Goal: Task Accomplishment & Management: Manage account settings

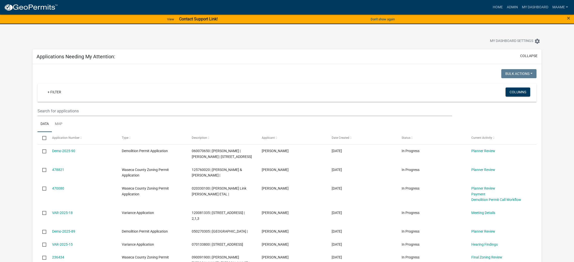
select select "3: 100"
click at [512, 8] on link "Admin" at bounding box center [512, 8] width 15 height 10
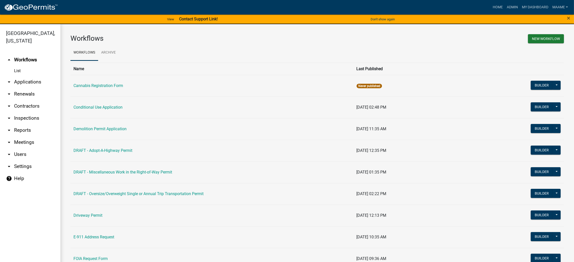
click at [38, 84] on link "arrow_drop_down Applications" at bounding box center [30, 82] width 60 height 12
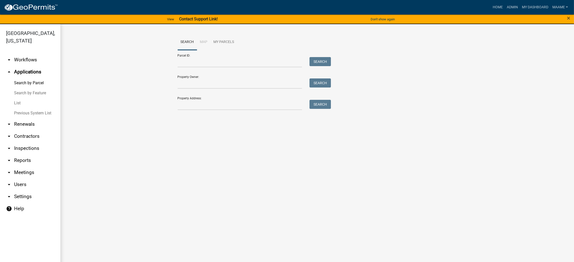
click at [19, 106] on link "List" at bounding box center [30, 103] width 60 height 10
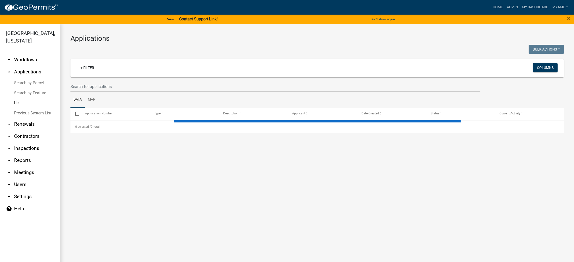
select select "3: 100"
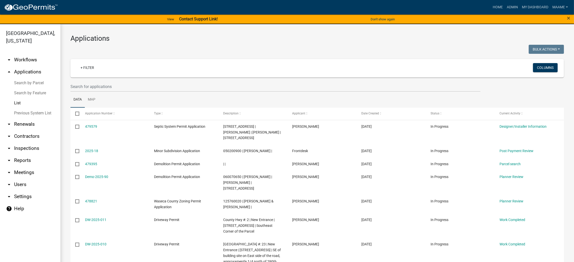
click at [29, 61] on link "arrow_drop_down Workflows" at bounding box center [30, 60] width 60 height 12
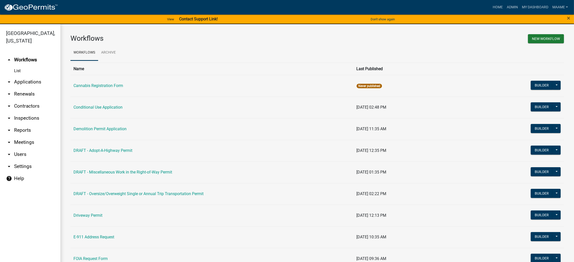
click at [19, 73] on link "List" at bounding box center [30, 71] width 60 height 10
click at [17, 71] on link "List" at bounding box center [30, 71] width 60 height 10
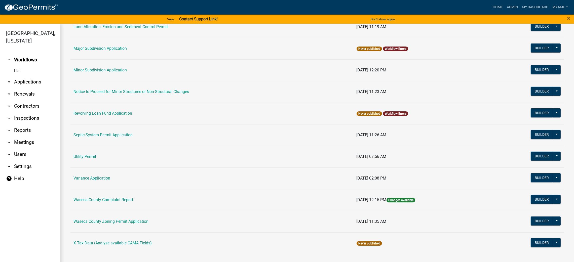
scroll to position [6, 0]
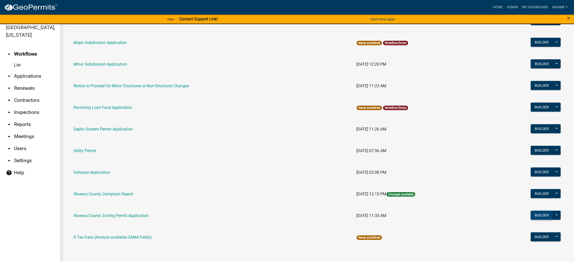
click at [532, 211] on button "Builder" at bounding box center [542, 215] width 22 height 9
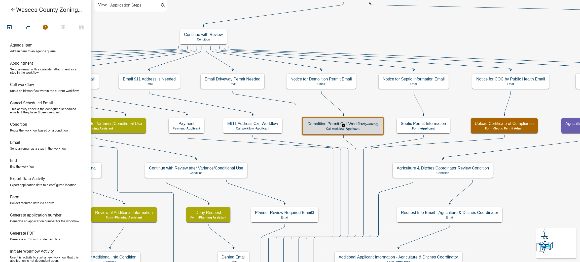
click at [360, 125] on h5 "Demolition Permit Call Workflow (warning)" at bounding box center [342, 124] width 71 height 5
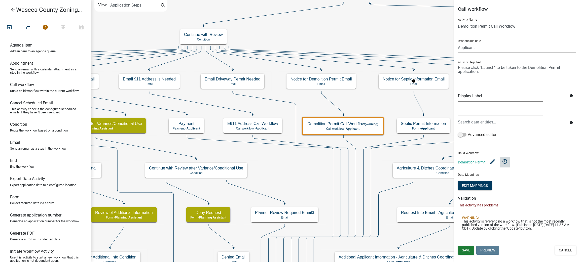
click at [505, 162] on icon "update" at bounding box center [504, 161] width 6 height 6
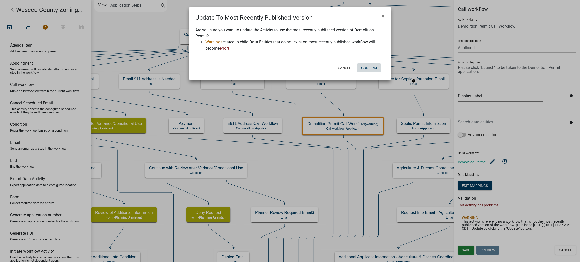
click at [372, 68] on button "Confirm" at bounding box center [369, 67] width 24 height 9
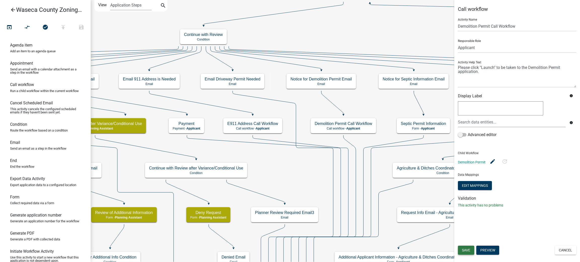
click at [465, 252] on span "Save" at bounding box center [466, 250] width 8 height 4
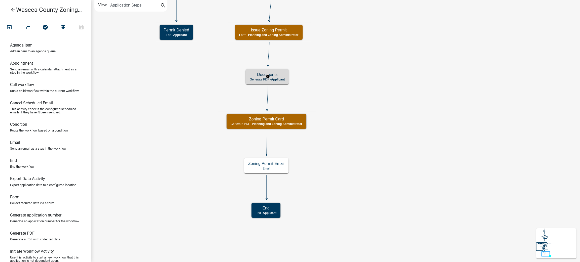
click at [277, 78] on span "Applicant" at bounding box center [278, 80] width 14 height 4
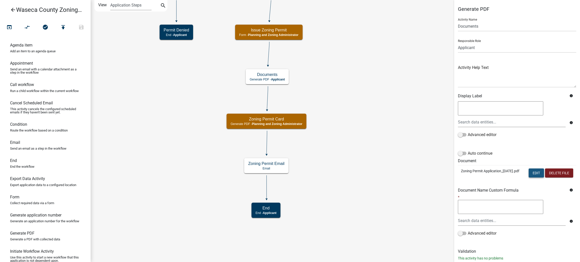
click at [536, 174] on button "Edit" at bounding box center [535, 173] width 15 height 9
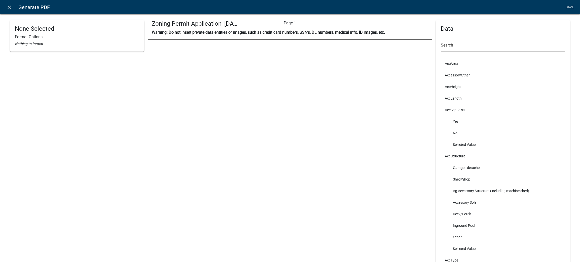
click at [12, 6] on icon "close" at bounding box center [9, 7] width 6 height 6
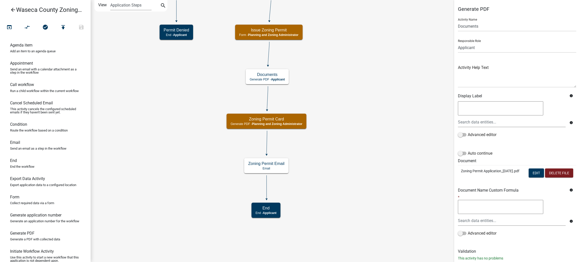
click at [475, 174] on p "Zoning Permit Application_[DATE].pdf" at bounding box center [491, 171] width 60 height 5
click at [531, 173] on button "Edit" at bounding box center [535, 173] width 15 height 9
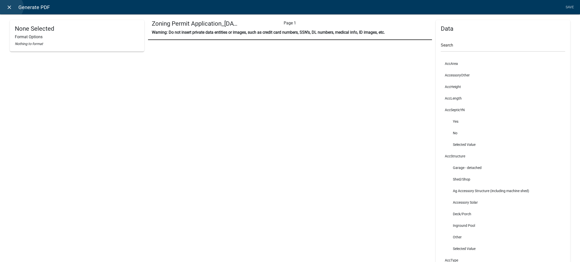
click at [11, 7] on icon "close" at bounding box center [9, 7] width 6 height 6
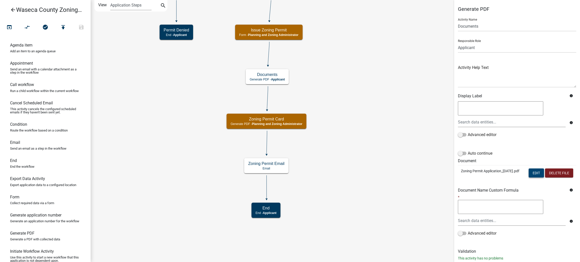
scroll to position [24, 0]
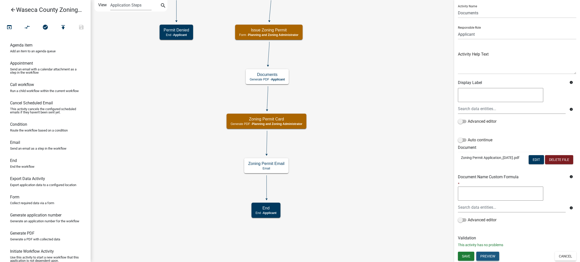
click at [485, 259] on button "Preview" at bounding box center [487, 256] width 23 height 9
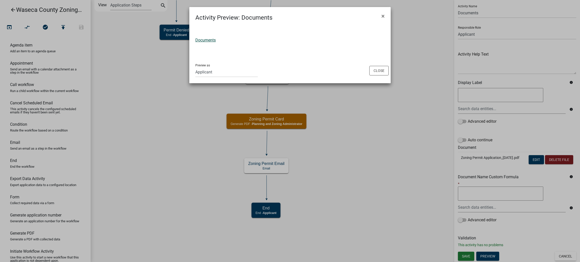
click at [205, 40] on link "Documents" at bounding box center [205, 40] width 20 height 5
click at [380, 72] on button "Close" at bounding box center [378, 71] width 19 height 10
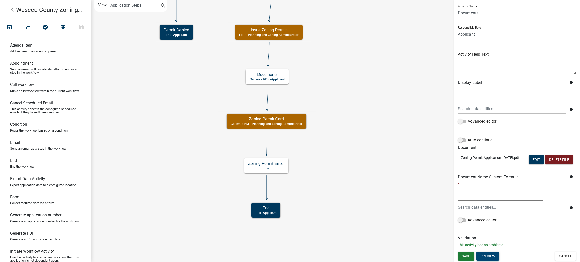
scroll to position [0, 0]
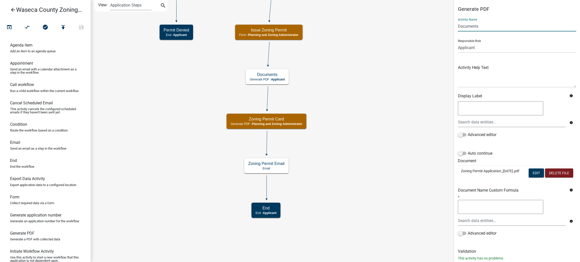
click at [484, 26] on input "Documents" at bounding box center [517, 26] width 118 height 10
drag, startPoint x: 484, startPoint y: 26, endPoint x: 442, endPoint y: 30, distance: 42.2
click at [442, 30] on main "Start Start - Applicant Construction Request Form - Applicant Require User Requ…" at bounding box center [335, 131] width 489 height 262
click at [471, 26] on input "Zoning Application" at bounding box center [517, 26] width 118 height 10
type input "Zoning Permit Application"
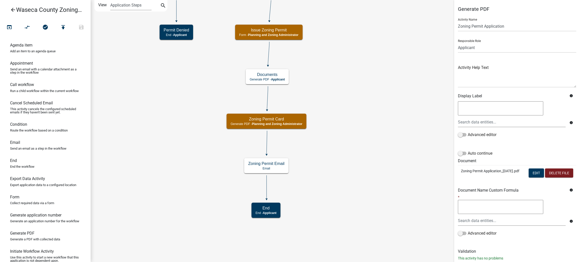
click at [549, 140] on div "info Advanced editor" at bounding box center [517, 122] width 126 height 44
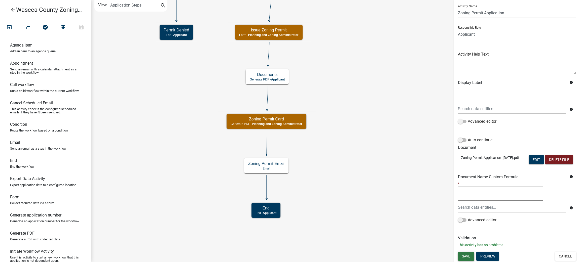
click at [469, 254] on span "Save" at bounding box center [466, 256] width 8 height 4
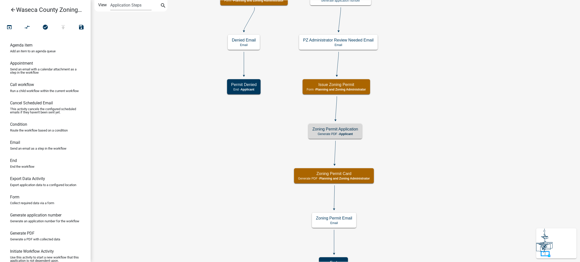
scroll to position [0, 0]
click at [351, 129] on h5 "Zoning Permit Application" at bounding box center [335, 129] width 46 height 5
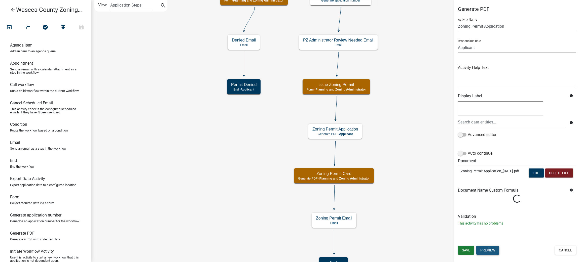
click at [494, 249] on button "Preview" at bounding box center [487, 250] width 23 height 9
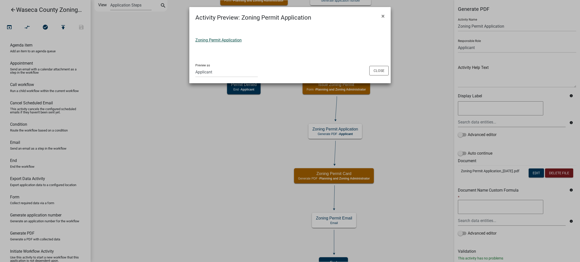
click at [213, 39] on link "Zoning Permit Application" at bounding box center [218, 40] width 46 height 5
click at [374, 69] on button "Close" at bounding box center [378, 71] width 19 height 10
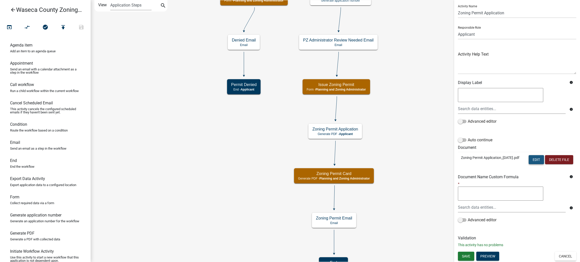
click at [535, 155] on button "Edit" at bounding box center [535, 159] width 15 height 9
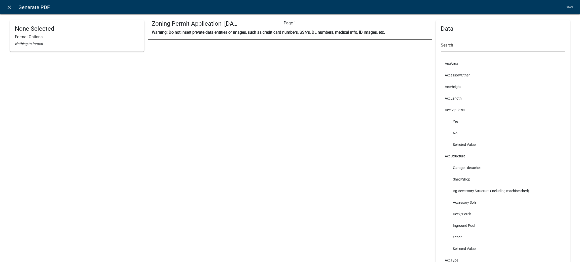
click at [11, 5] on icon "close" at bounding box center [9, 7] width 6 height 6
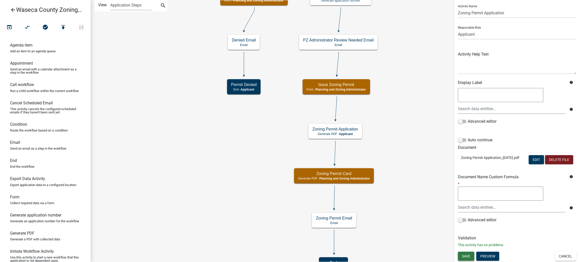
click at [466, 257] on span "Save" at bounding box center [466, 256] width 8 height 4
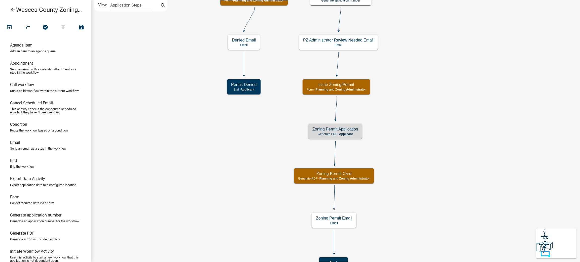
scroll to position [0, 0]
click at [351, 128] on h5 "Zoning Permit Application" at bounding box center [335, 129] width 46 height 5
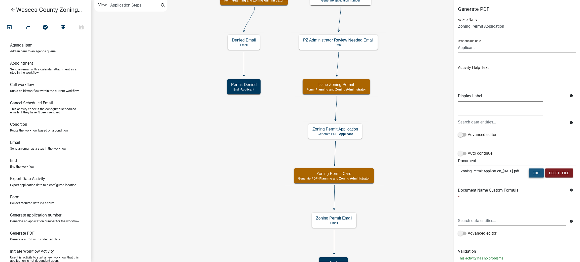
click at [536, 174] on button "Edit" at bounding box center [535, 173] width 15 height 9
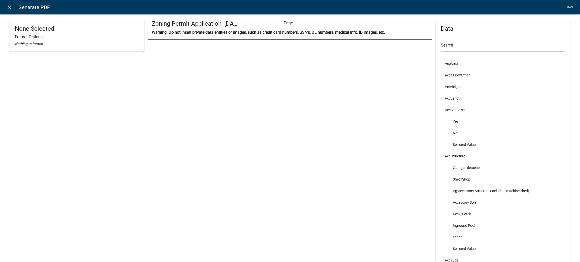
click at [382, 23] on div "Zoning Permit Application_[DATE].pdf Page 1" at bounding box center [290, 24] width 284 height 9
click at [10, 7] on icon "close" at bounding box center [9, 7] width 6 height 6
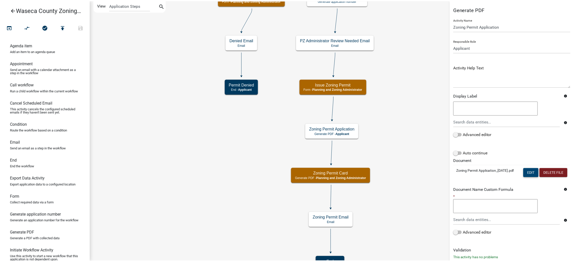
scroll to position [24, 0]
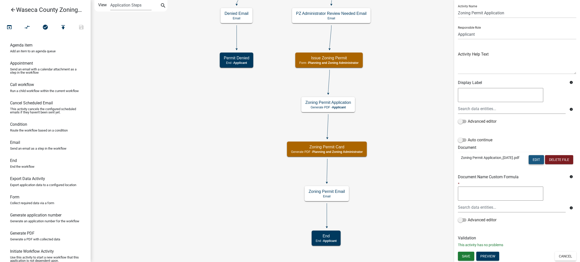
click at [530, 155] on button "Edit" at bounding box center [535, 159] width 15 height 9
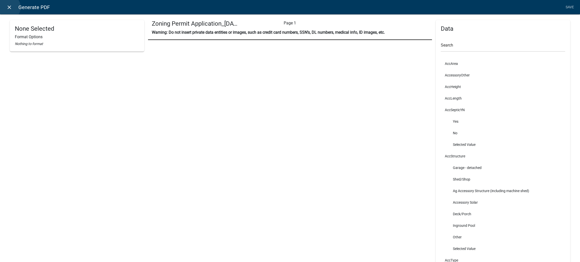
click at [8, 7] on icon "close" at bounding box center [9, 7] width 6 height 6
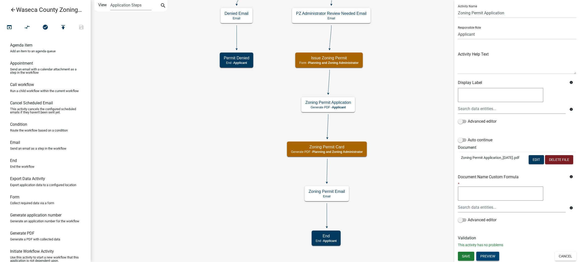
click at [489, 255] on button "Preview" at bounding box center [487, 256] width 23 height 9
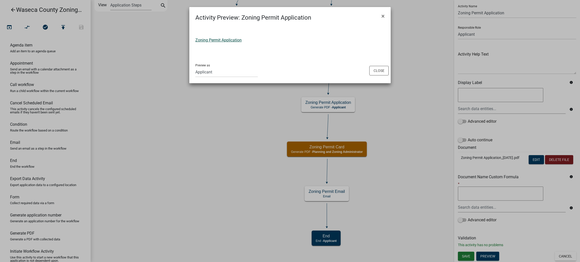
click at [227, 41] on link "Zoning Permit Application" at bounding box center [218, 40] width 46 height 5
click at [377, 69] on button "Close" at bounding box center [378, 71] width 19 height 10
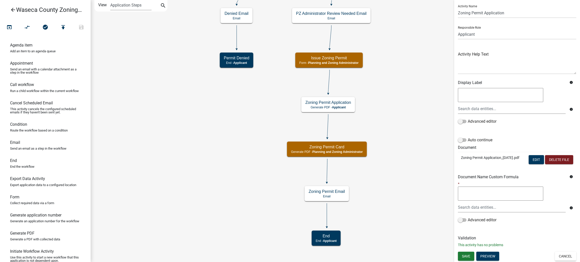
click at [11, 10] on icon "arrow_back" at bounding box center [13, 10] width 6 height 7
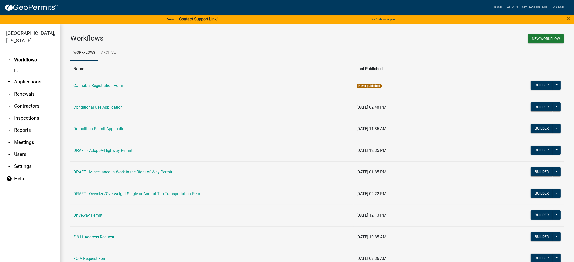
scroll to position [297, 0]
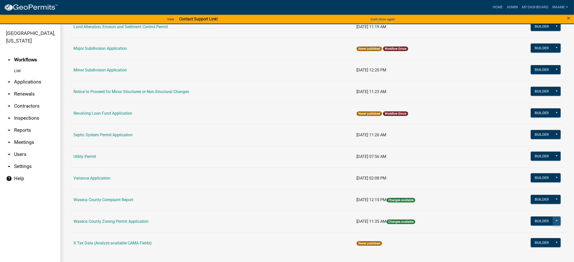
click at [552, 223] on button at bounding box center [556, 221] width 8 height 9
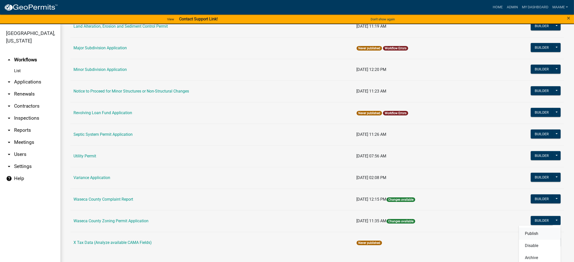
click at [529, 235] on button "Publish" at bounding box center [540, 234] width 42 height 12
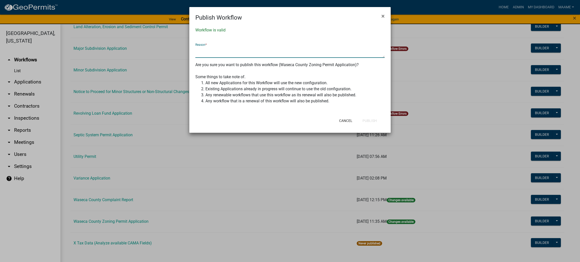
click at [314, 53] on textarea at bounding box center [289, 52] width 189 height 12
type textarea "updated demolition permit workflow"
click at [368, 118] on button "Publish" at bounding box center [369, 120] width 22 height 9
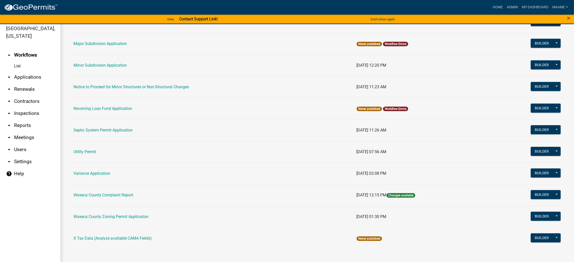
scroll to position [6, 0]
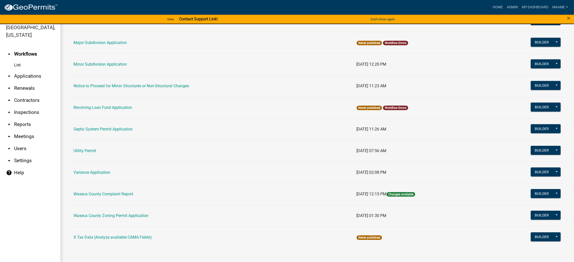
click at [17, 65] on link "List" at bounding box center [30, 65] width 60 height 10
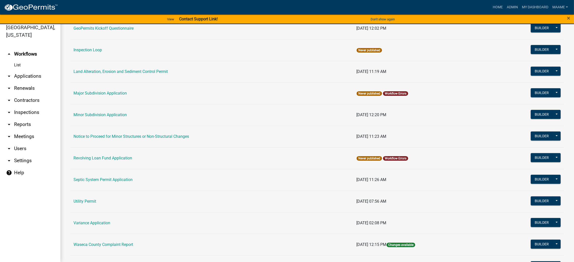
scroll to position [264, 0]
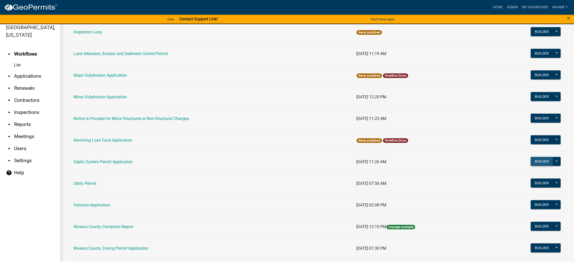
click at [534, 163] on button "Builder" at bounding box center [542, 161] width 22 height 9
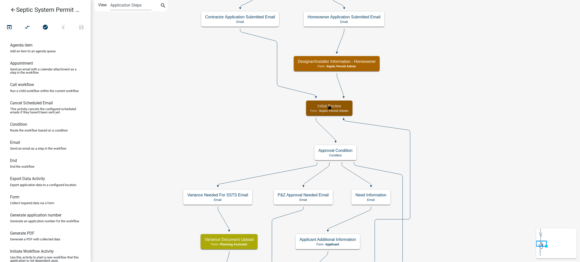
click at [338, 111] on span "Septic Permit Admin" at bounding box center [333, 111] width 29 height 4
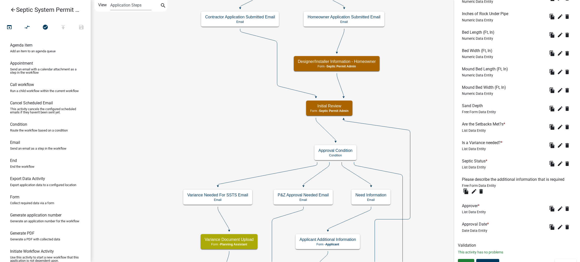
scroll to position [837, 0]
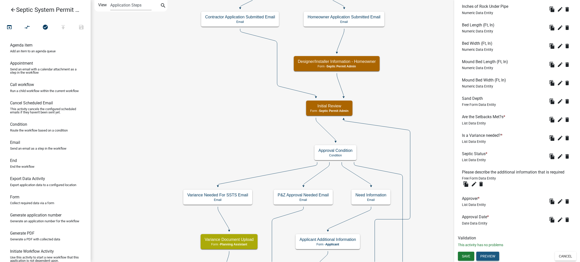
click at [492, 253] on button "Preview" at bounding box center [487, 256] width 23 height 9
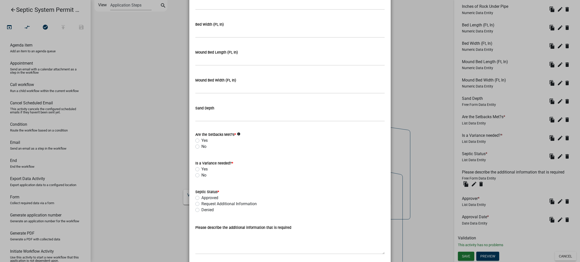
scroll to position [1088, 0]
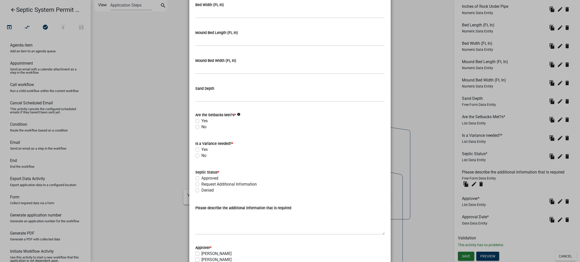
click at [237, 115] on icon "info" at bounding box center [239, 115] width 4 height 4
click at [246, 133] on wm-data-entity-input "Are the Setbacks Met?s * info Yes No" at bounding box center [289, 120] width 189 height 29
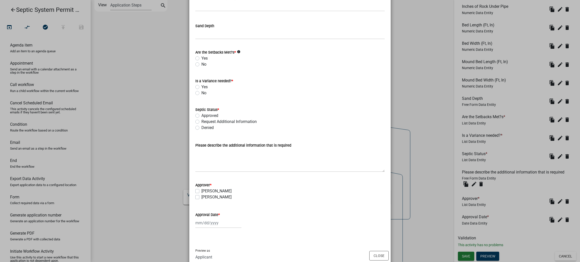
scroll to position [1163, 0]
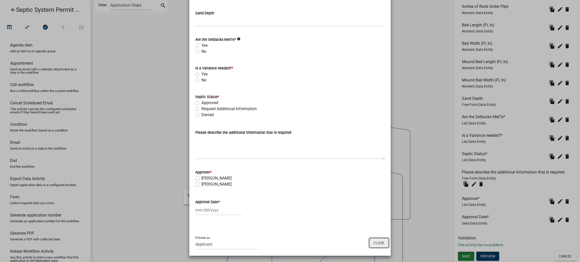
click at [372, 246] on button "Close" at bounding box center [378, 243] width 19 height 10
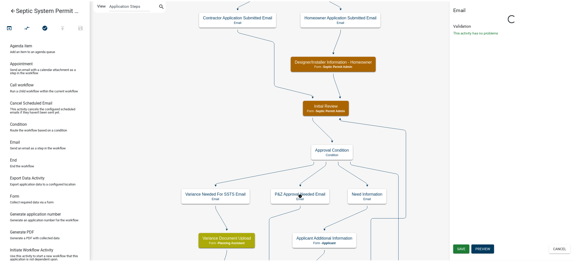
scroll to position [0, 0]
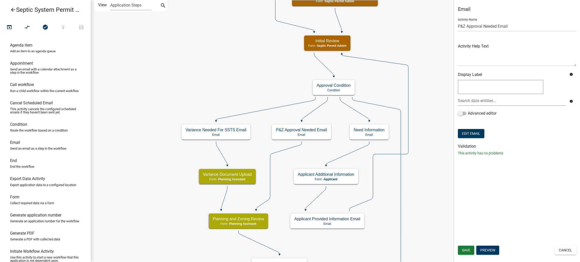
drag, startPoint x: 564, startPoint y: 251, endPoint x: 561, endPoint y: 251, distance: 2.8
click at [563, 251] on button "Cancel" at bounding box center [564, 250] width 21 height 9
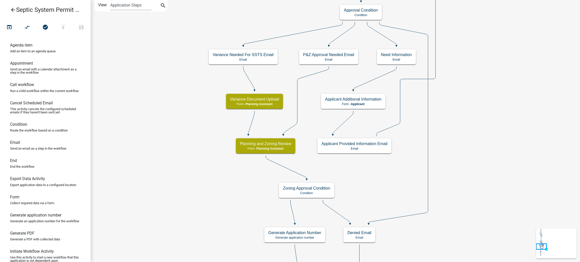
click at [14, 9] on icon "arrow_back" at bounding box center [13, 10] width 6 height 7
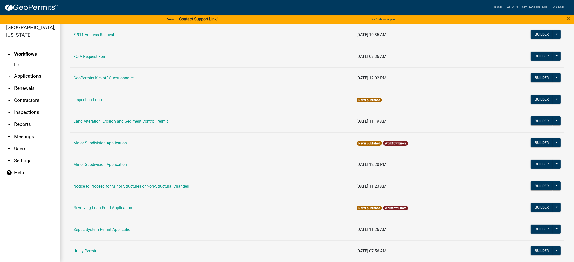
scroll to position [184, 0]
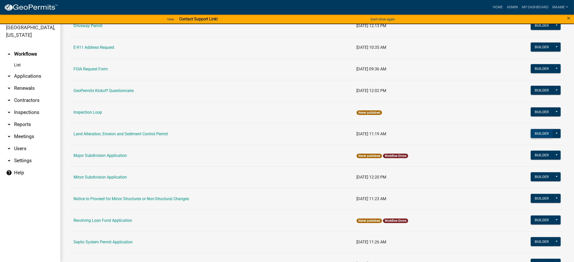
click at [536, 134] on button "Builder" at bounding box center [542, 133] width 22 height 9
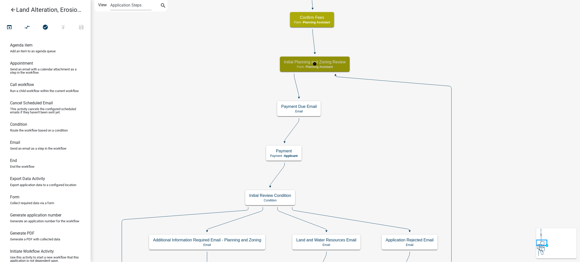
click at [330, 61] on h5 "Initial Planning and Zoning Review" at bounding box center [315, 62] width 62 height 5
select select "A1ADE4BD-D0DE-4ED5-8452-456BE0D54BFC"
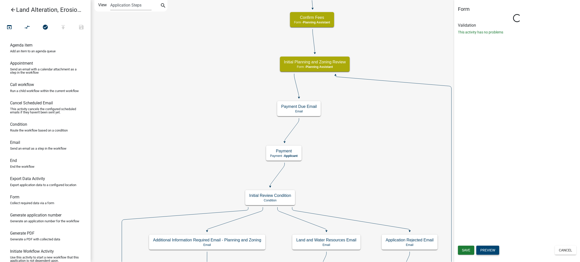
click at [483, 250] on button "Preview" at bounding box center [487, 250] width 23 height 9
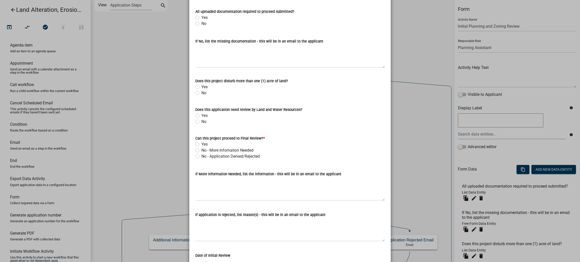
scroll to position [88, 0]
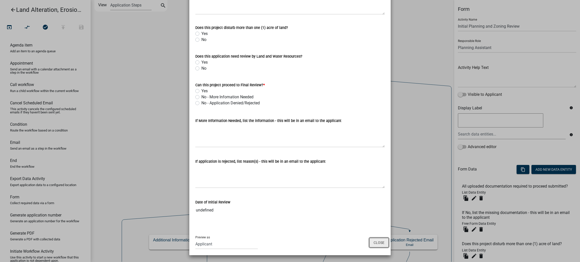
click at [381, 244] on button "Close" at bounding box center [378, 243] width 19 height 10
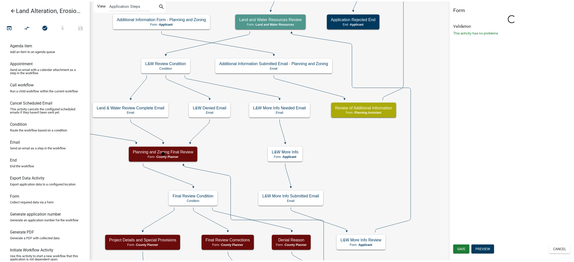
scroll to position [0, 0]
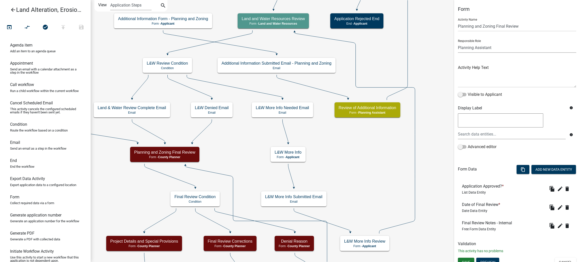
click at [499, 48] on select "Applicant Feedlot Officer GIS Coordinator - IT Public Works Maint Supervisor Pl…" at bounding box center [517, 48] width 118 height 10
select select "BC51BCED-BE07-4D66-A874-17FDE660437E"
click at [458, 43] on select "Applicant Feedlot Officer GIS Coordinator - IT Public Works Maint Supervisor Pl…" at bounding box center [517, 48] width 118 height 10
click at [464, 261] on span "Save" at bounding box center [466, 262] width 8 height 4
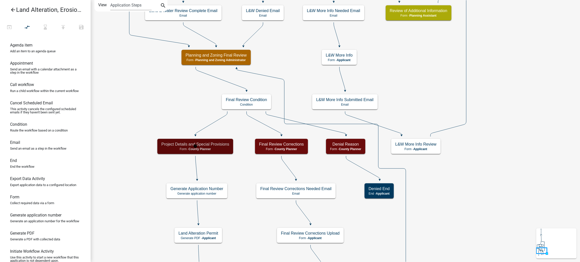
click at [176, 149] on p "Form - County Planner" at bounding box center [195, 149] width 68 height 4
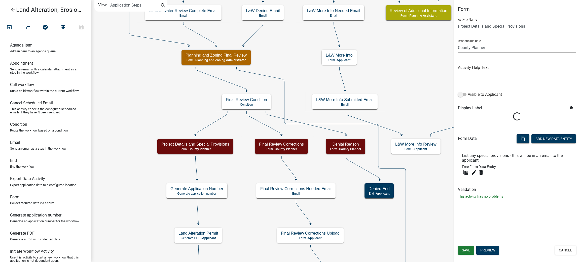
click at [494, 48] on select "Applicant Feedlot Officer GIS Coordinator - IT Public Works Maint Supervisor Pl…" at bounding box center [517, 48] width 118 height 10
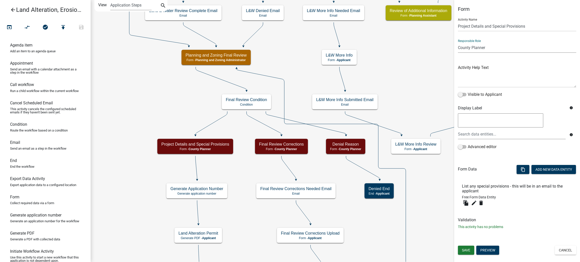
select select "BC51BCED-BE07-4D66-A874-17FDE660437E"
click at [458, 43] on select "Applicant Feedlot Officer GIS Coordinator - IT Public Works Maint Supervisor Pl…" at bounding box center [517, 48] width 118 height 10
click at [462, 249] on span "Save" at bounding box center [466, 250] width 8 height 4
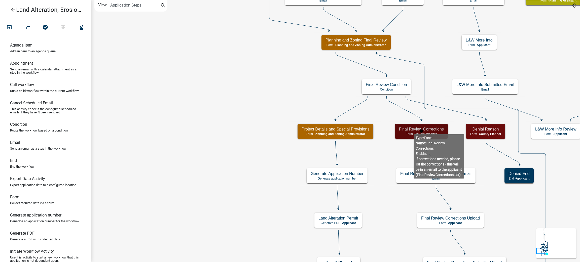
click at [413, 130] on h5 "Final Review Corrections" at bounding box center [421, 129] width 45 height 5
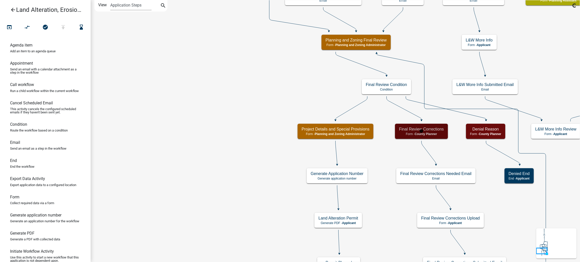
click at [413, 130] on h5 "Final Review Corrections" at bounding box center [421, 129] width 45 height 5
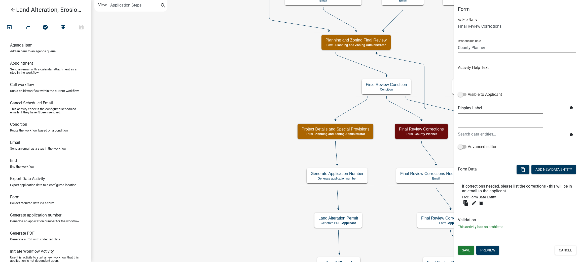
click at [474, 48] on select "Applicant Feedlot Officer GIS Coordinator - IT Public Works Maint Supervisor Pl…" at bounding box center [517, 48] width 118 height 10
select select "BC51BCED-BE07-4D66-A874-17FDE660437E"
click at [458, 43] on select "Applicant Feedlot Officer GIS Coordinator - IT Public Works Maint Supervisor Pl…" at bounding box center [517, 48] width 118 height 10
click at [462, 250] on span "Save" at bounding box center [466, 250] width 8 height 4
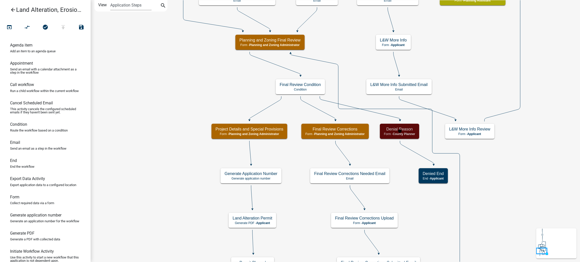
click at [409, 131] on h5 "Denial Reason" at bounding box center [399, 129] width 31 height 5
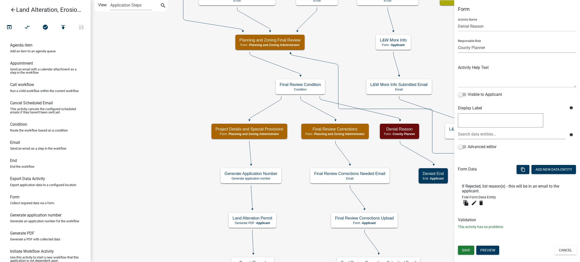
click at [494, 48] on select "Applicant Feedlot Officer GIS Coordinator - IT Public Works Maint Supervisor Pl…" at bounding box center [517, 48] width 118 height 10
select select "BC51BCED-BE07-4D66-A874-17FDE660437E"
click at [458, 43] on select "Applicant Feedlot Officer GIS Coordinator - IT Public Works Maint Supervisor Pl…" at bounding box center [517, 48] width 118 height 10
click at [462, 249] on span "Save" at bounding box center [466, 250] width 8 height 4
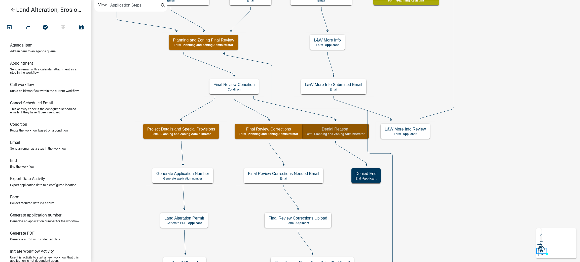
click at [458, 198] on icon "Start Start - Applicant Introduction and General Provisions Form - Applicant Pa…" at bounding box center [335, 181] width 489 height 363
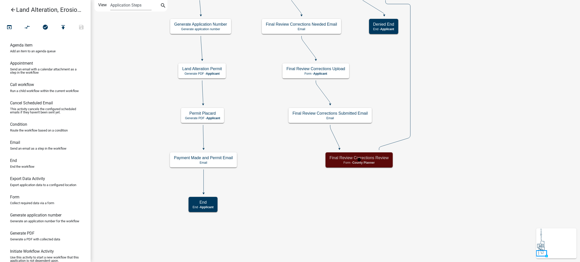
click at [383, 160] on h5 "Final Review Corrections Review" at bounding box center [358, 157] width 59 height 5
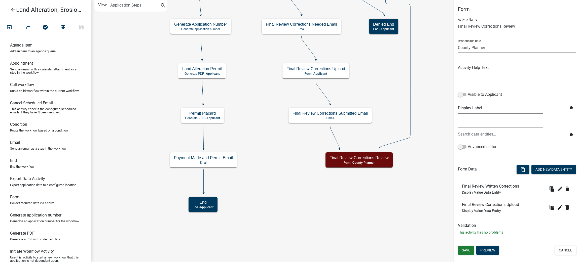
click at [481, 48] on select "Applicant Feedlot Officer GIS Coordinator - IT Public Works Maint Supervisor Pl…" at bounding box center [517, 48] width 118 height 10
select select "BC51BCED-BE07-4D66-A874-17FDE660437E"
click at [458, 43] on select "Applicant Feedlot Officer GIS Coordinator - IT Public Works Maint Supervisor Pl…" at bounding box center [517, 48] width 118 height 10
click at [465, 249] on span "Save" at bounding box center [466, 250] width 8 height 4
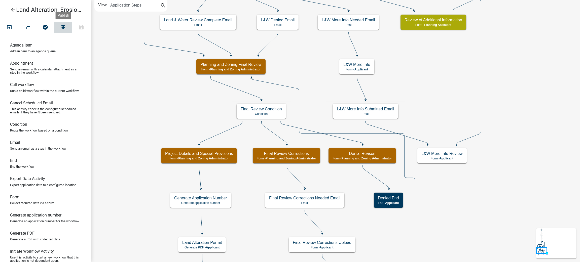
click at [65, 28] on icon "publish" at bounding box center [63, 27] width 6 height 7
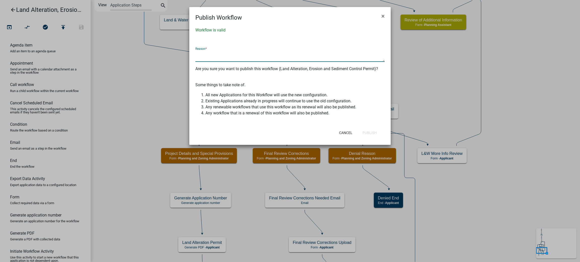
click at [217, 57] on textarea at bounding box center [289, 56] width 189 height 12
type textarea "changed workflow roles to PZ Admin"
click at [376, 132] on button "Publish" at bounding box center [369, 132] width 22 height 9
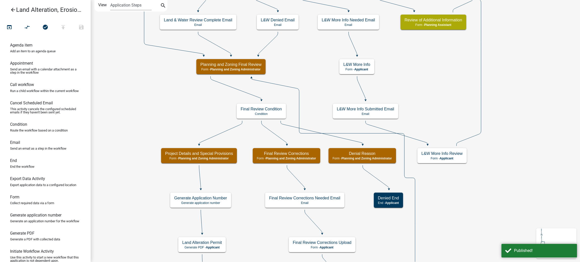
click at [10, 11] on icon "arrow_back" at bounding box center [13, 10] width 6 height 7
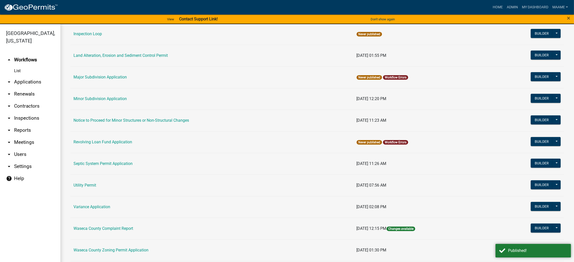
scroll to position [297, 0]
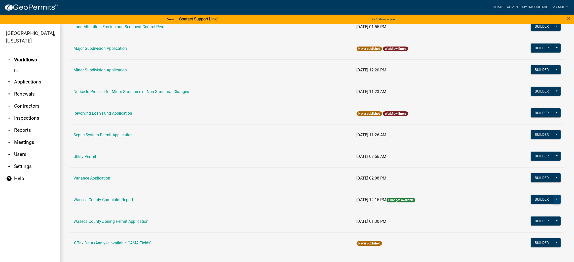
click at [552, 202] on button at bounding box center [556, 199] width 8 height 9
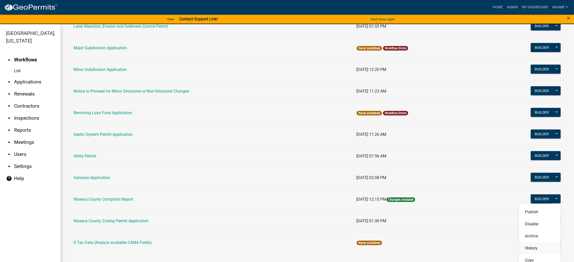
click at [528, 250] on button "History" at bounding box center [540, 248] width 42 height 12
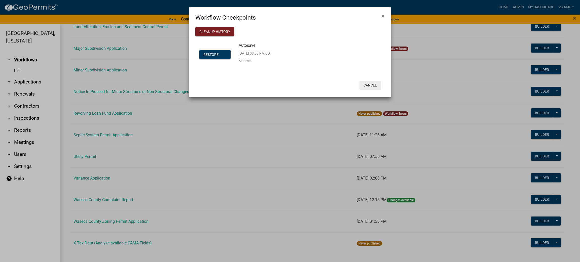
click at [368, 81] on button "Cancel" at bounding box center [369, 85] width 21 height 9
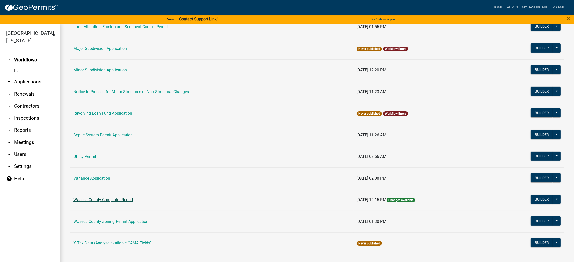
click at [108, 201] on link "Waseca County Complaint Report" at bounding box center [103, 199] width 60 height 5
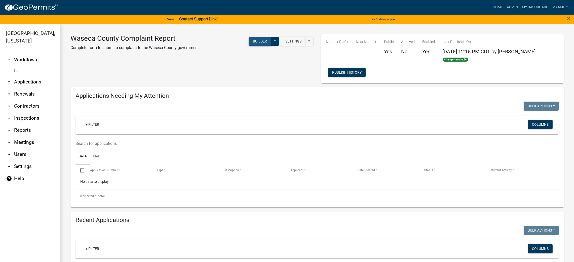
click at [262, 39] on button "Builder" at bounding box center [260, 41] width 22 height 9
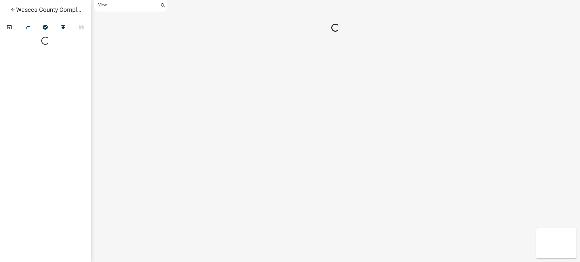
select select "1"
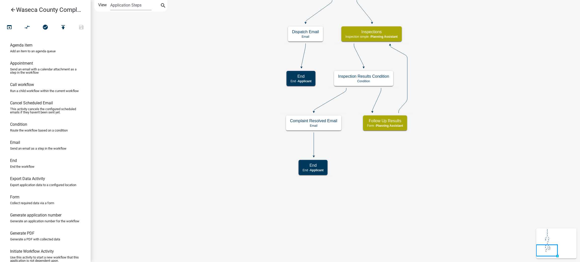
click at [13, 8] on icon "arrow_back" at bounding box center [13, 10] width 6 height 7
